Goal: Information Seeking & Learning: Learn about a topic

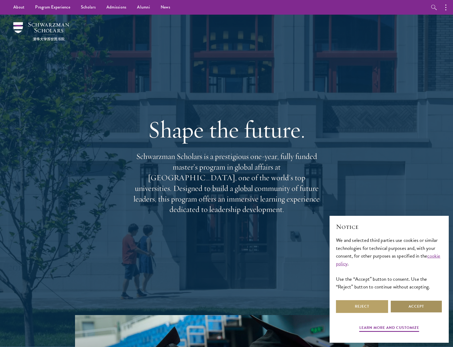
click at [403, 305] on button "Accept" at bounding box center [416, 306] width 52 height 13
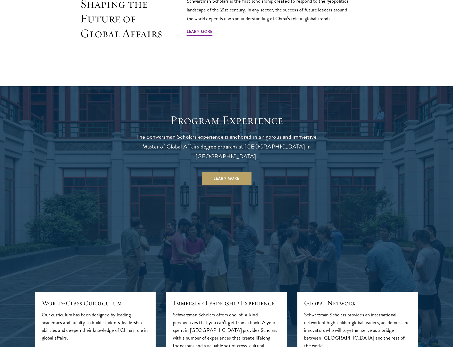
scroll to position [611, 0]
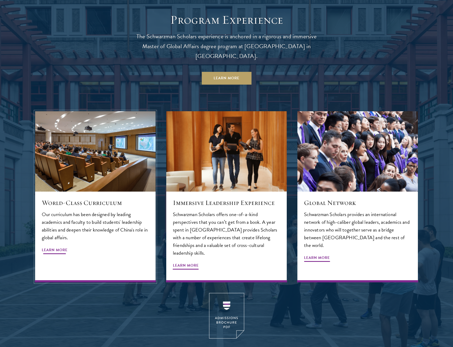
click at [86, 199] on div "World-Class Curriculum Our curriculum has been designed by leading academics an…" at bounding box center [95, 236] width 120 height 91
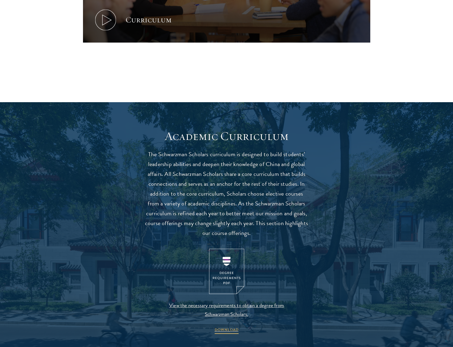
scroll to position [345, 0]
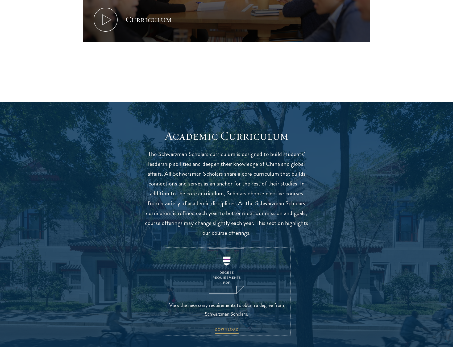
click at [224, 264] on img at bounding box center [226, 270] width 35 height 45
